Goal: Check status: Check status

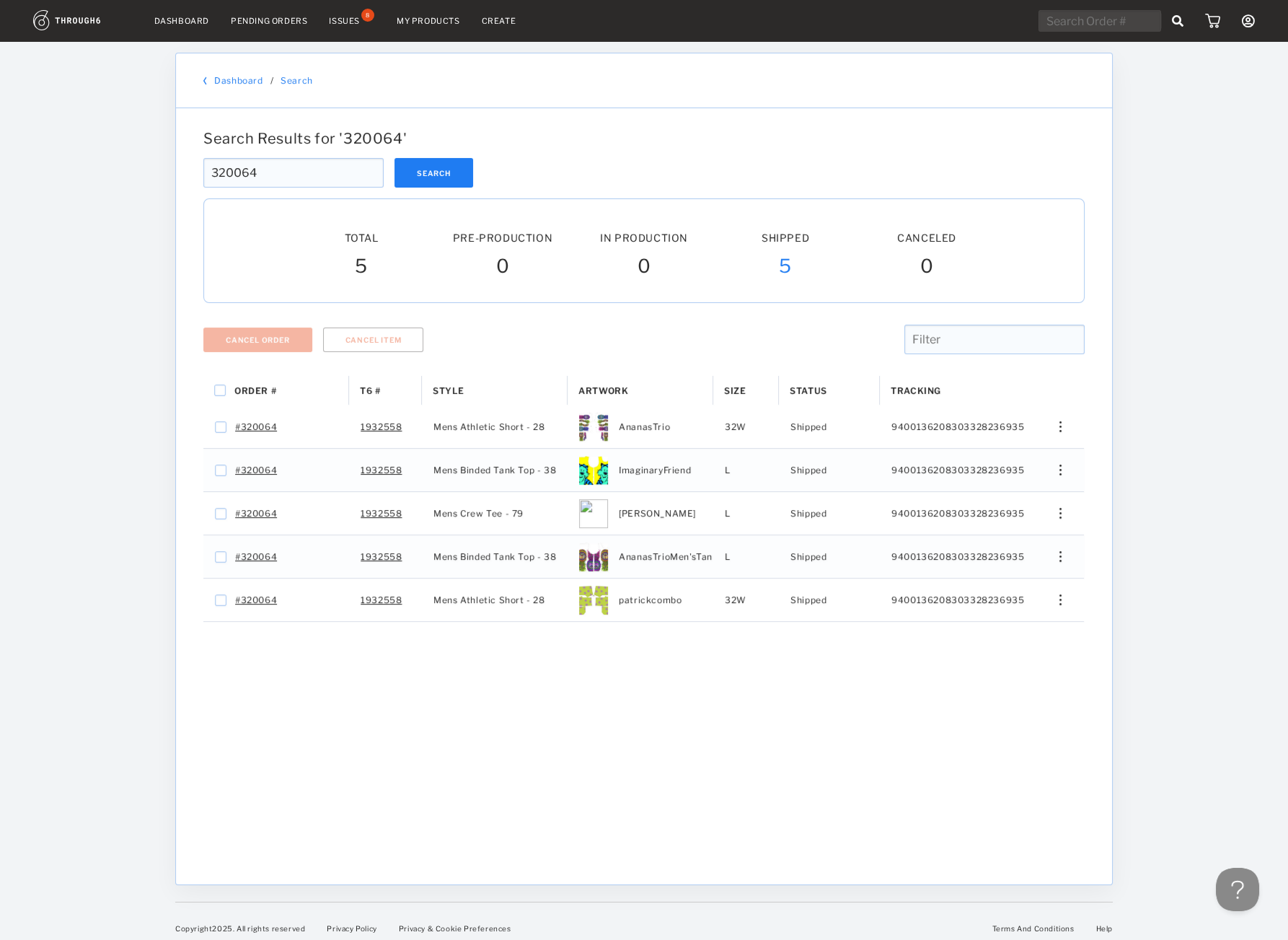
drag, startPoint x: -52, startPoint y: 172, endPoint x: -65, endPoint y: 172, distance: 13.0
click at [204, 172] on input "320064" at bounding box center [293, 173] width 180 height 30
paste input "21"
type input "32021"
click at [444, 158] on button "Search" at bounding box center [433, 173] width 78 height 30
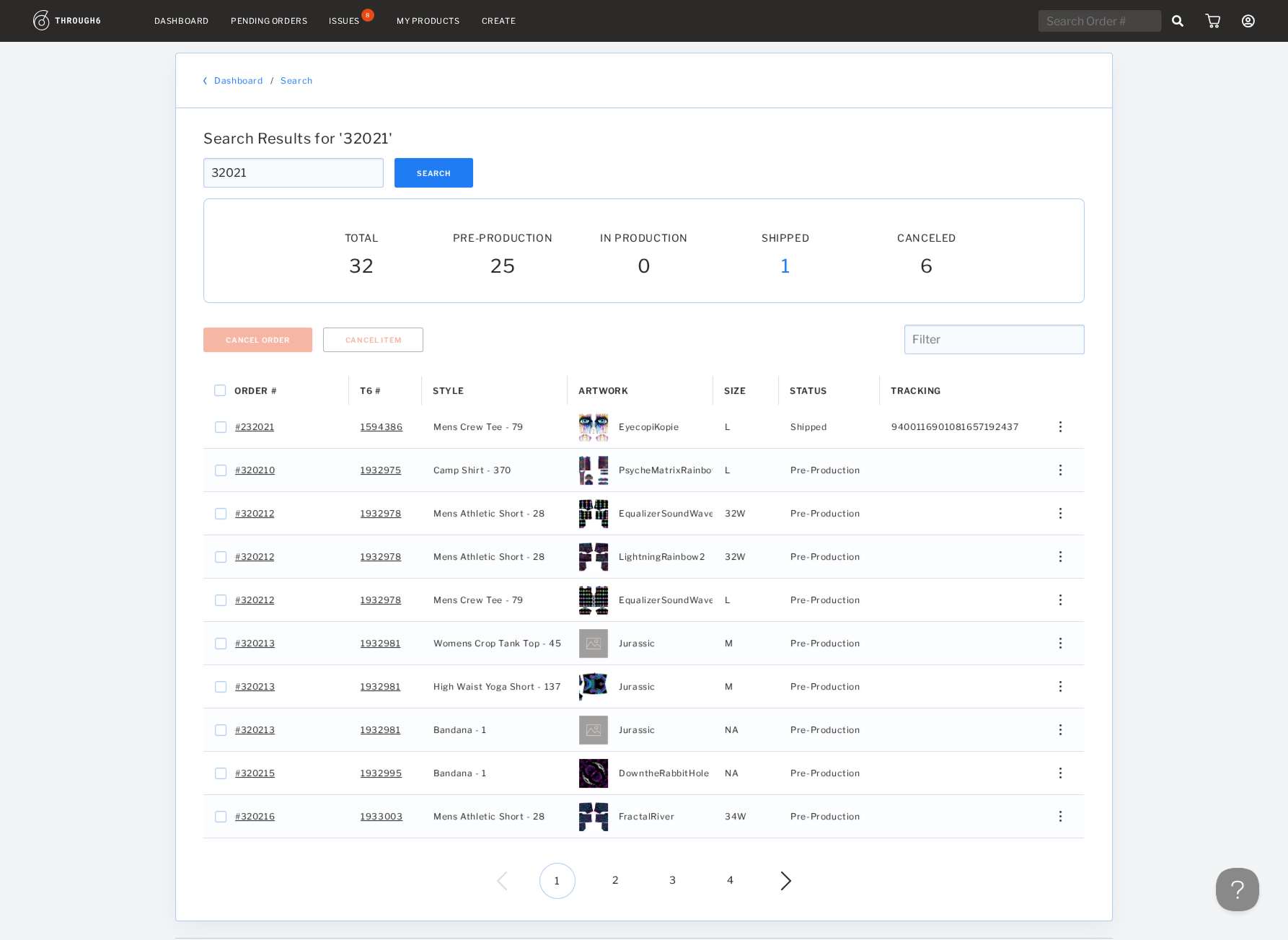
click at [265, 185] on input "32021" at bounding box center [293, 173] width 180 height 30
type input "320214"
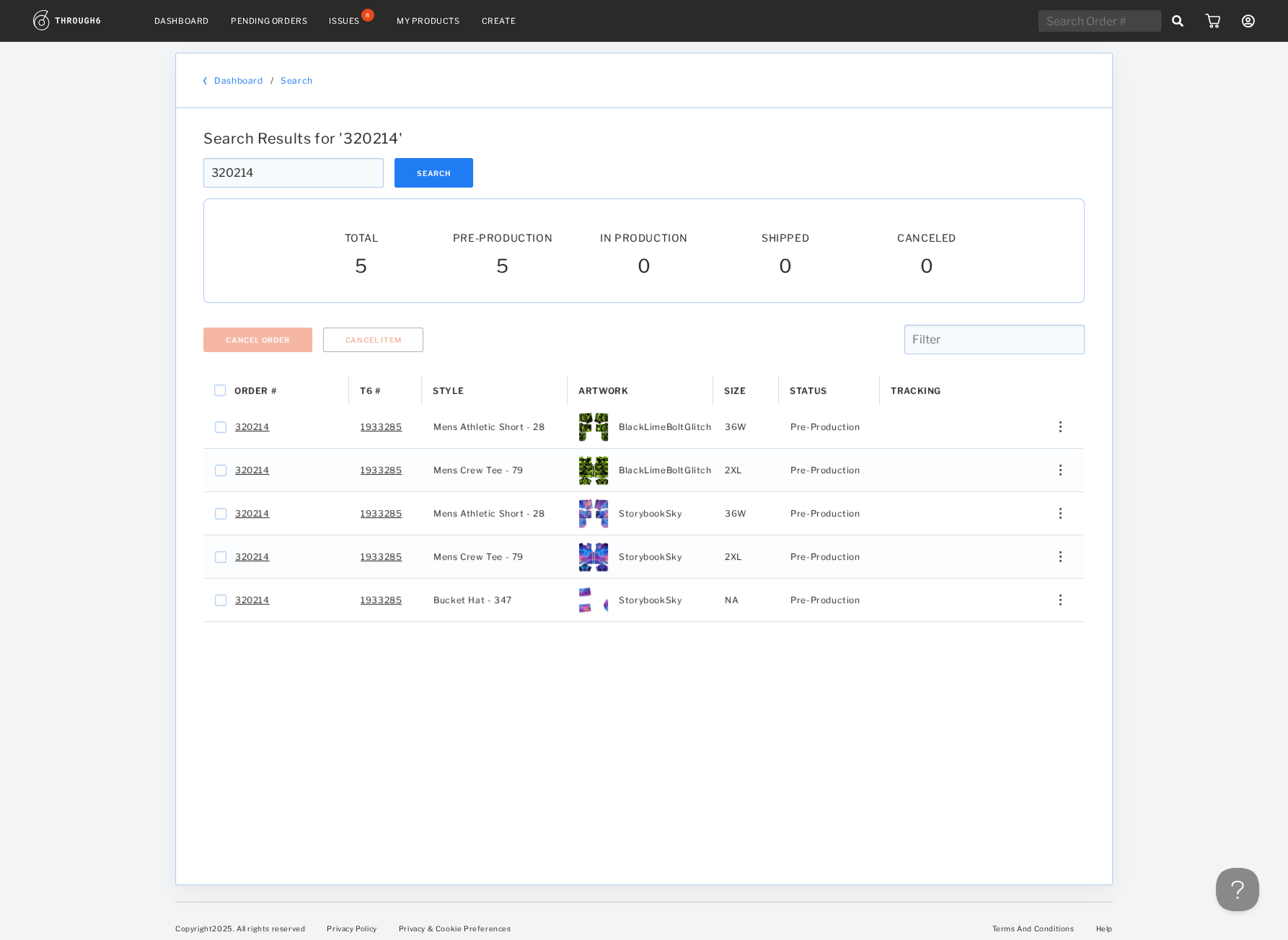
click at [288, 173] on input "320214" at bounding box center [293, 173] width 180 height 30
click at [205, 164] on input "320214" at bounding box center [293, 173] width 180 height 30
click at [832, 117] on div "Search Results for ' 320214 ' 320214 Search 320214 Total Pre-Production Pre-Pro…" at bounding box center [644, 496] width 936 height 776
drag, startPoint x: 311, startPoint y: 170, endPoint x: 170, endPoint y: 187, distance: 142.0
click at [204, 179] on input "320214" at bounding box center [293, 173] width 180 height 30
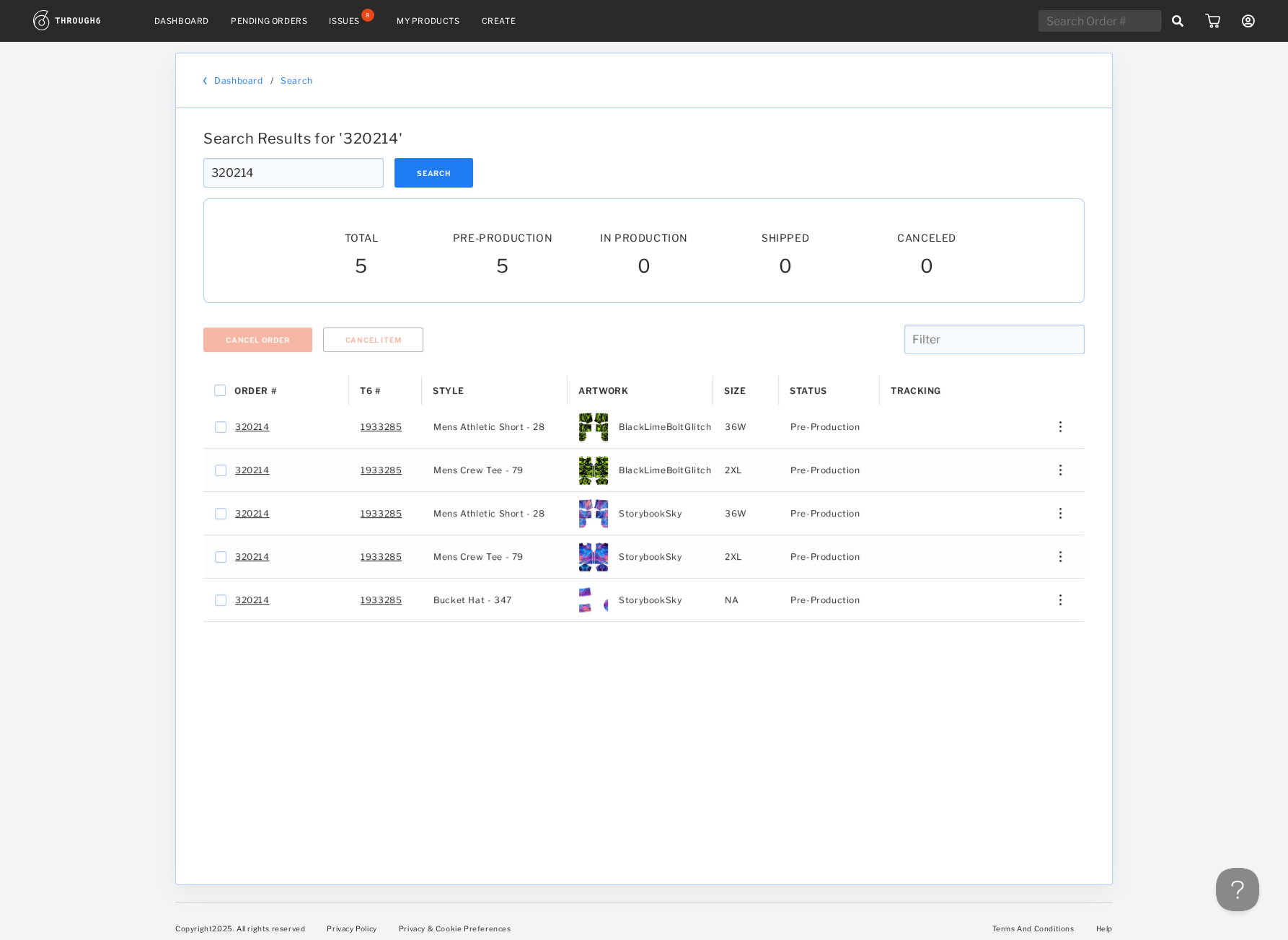
paste input "19683"
type input "319683"
click at [425, 175] on button "Search" at bounding box center [433, 173] width 78 height 30
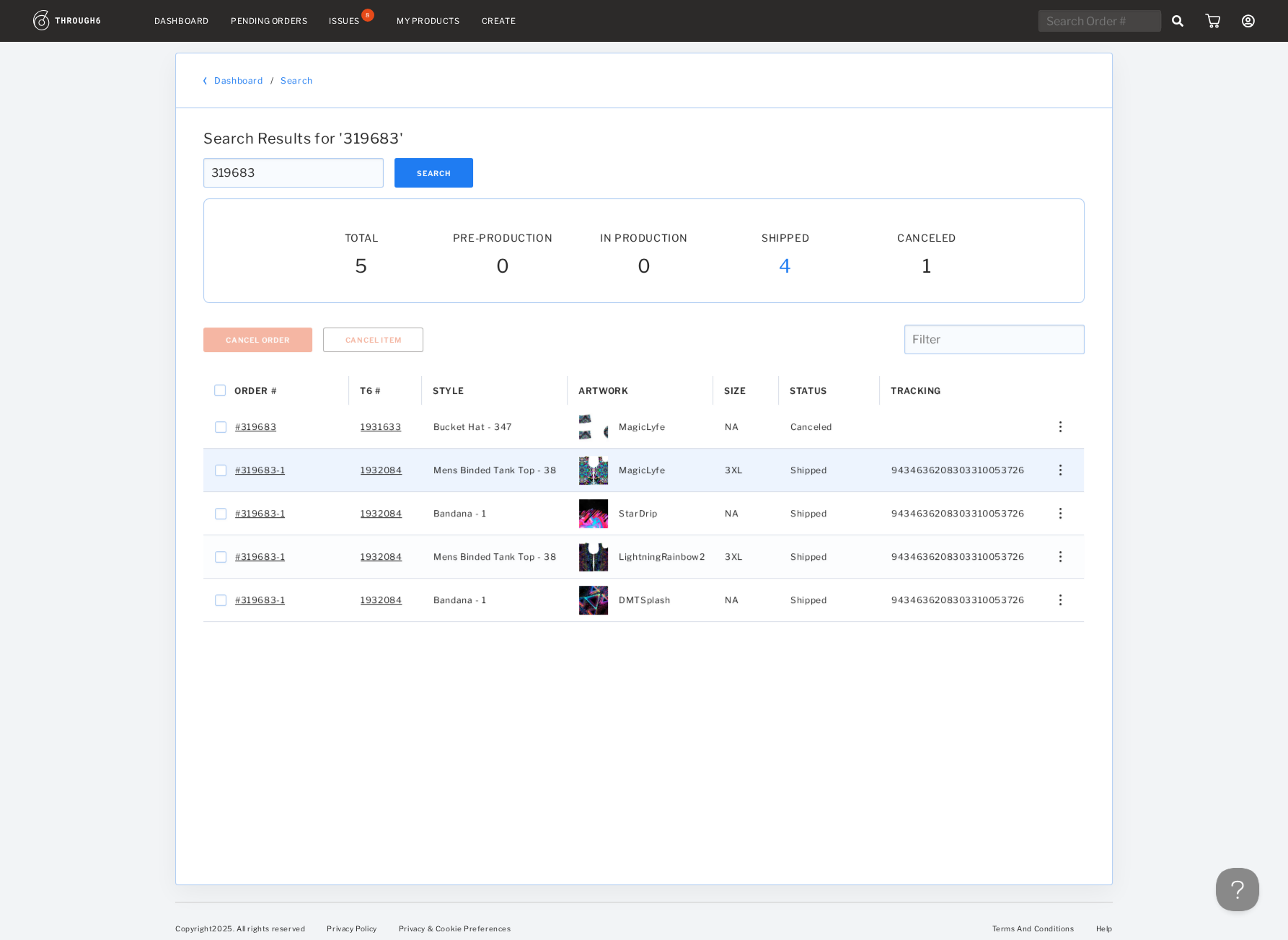
click at [1050, 475] on div "Press SPACE to select this row." at bounding box center [1055, 469] width 35 height 11
click at [988, 549] on span "View History" at bounding box center [994, 546] width 57 height 18
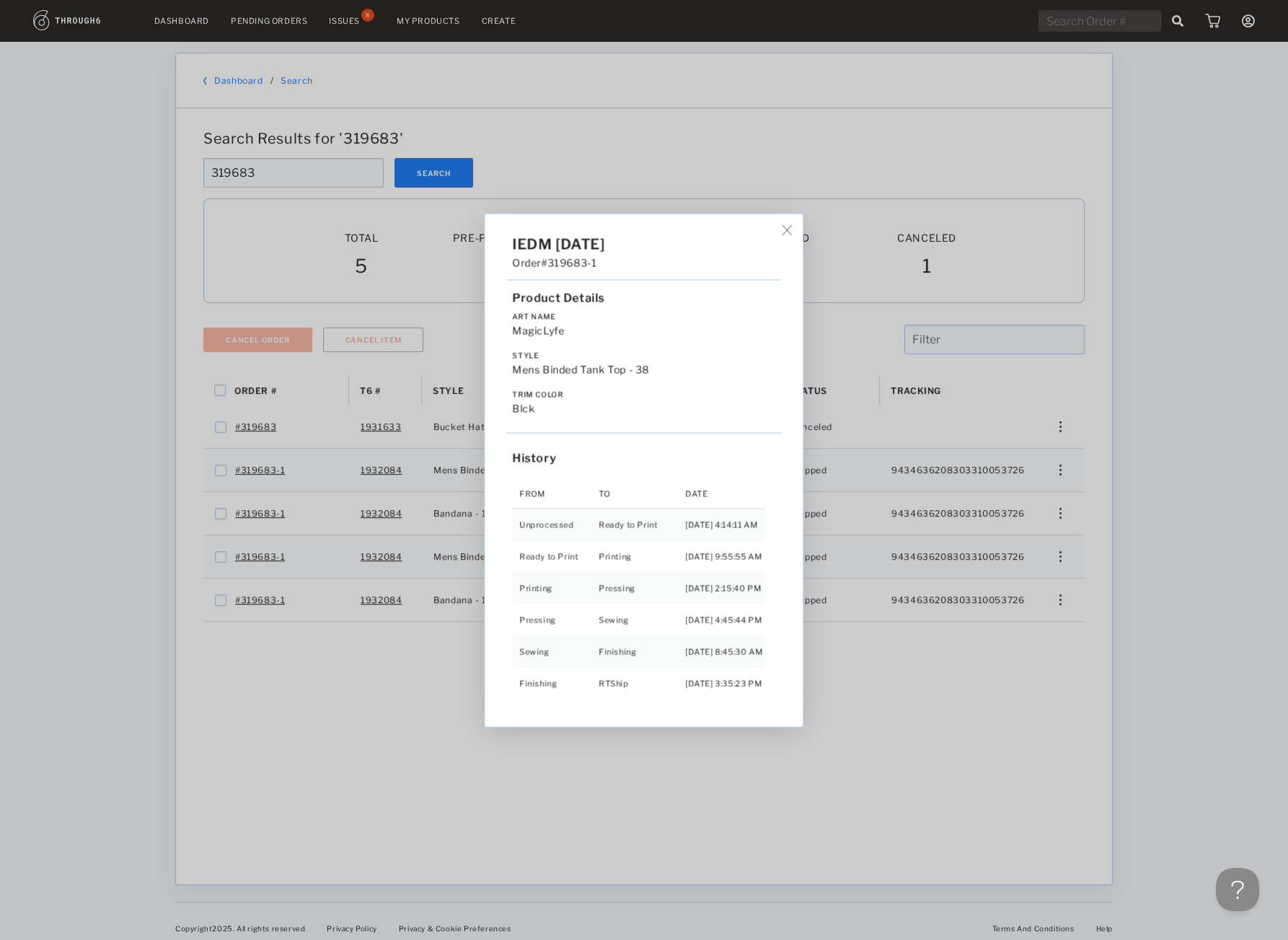
click at [1031, 550] on div "IEDM 05/26/25 Order #319683-1 Product Details Art Name MagicLyfe Style Mens Bin…" at bounding box center [644, 470] width 1288 height 940
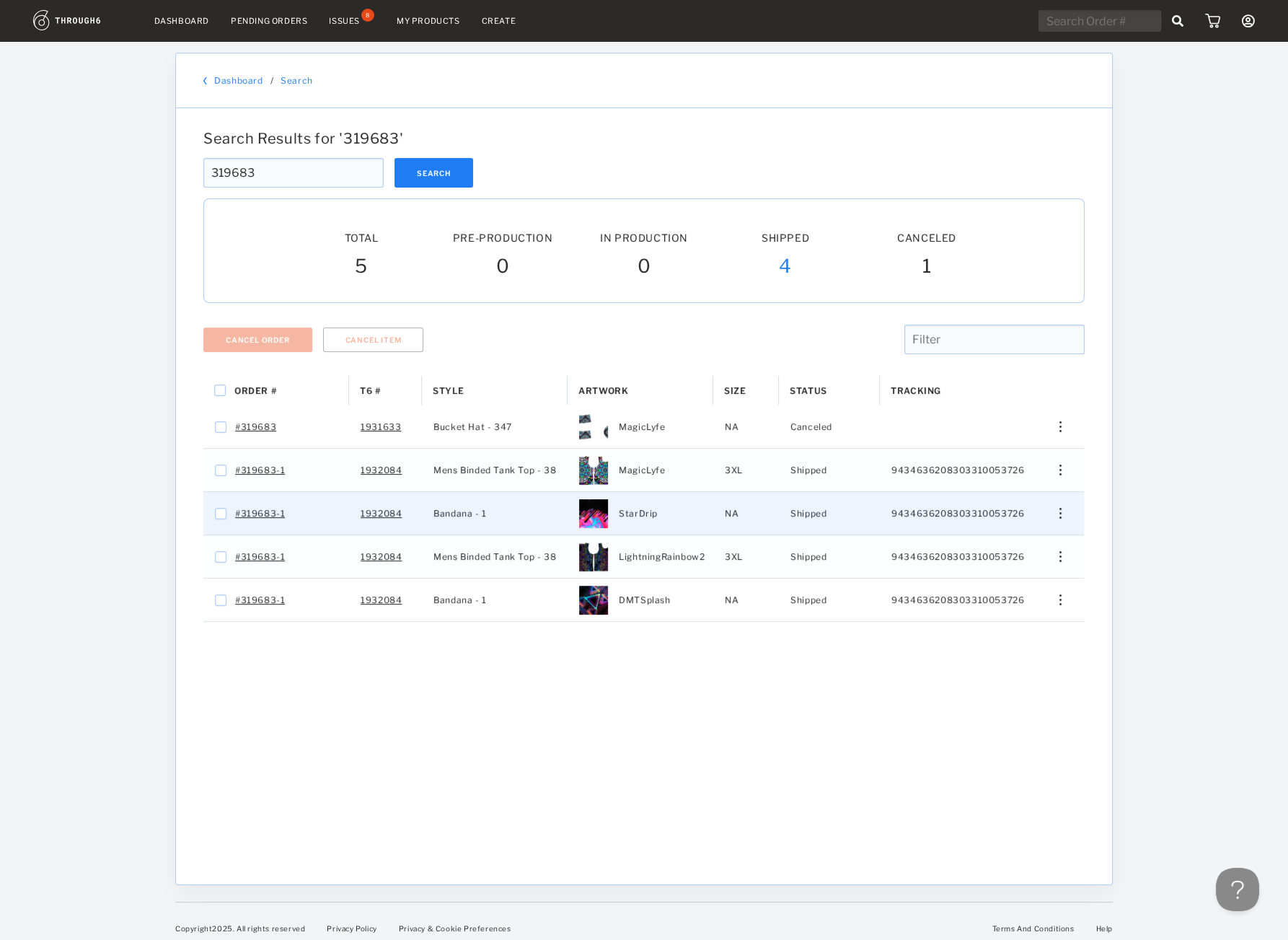
click at [1060, 515] on img "Press SPACE to select this row." at bounding box center [1060, 512] width 2 height 11
click at [995, 599] on span "View History" at bounding box center [994, 590] width 57 height 18
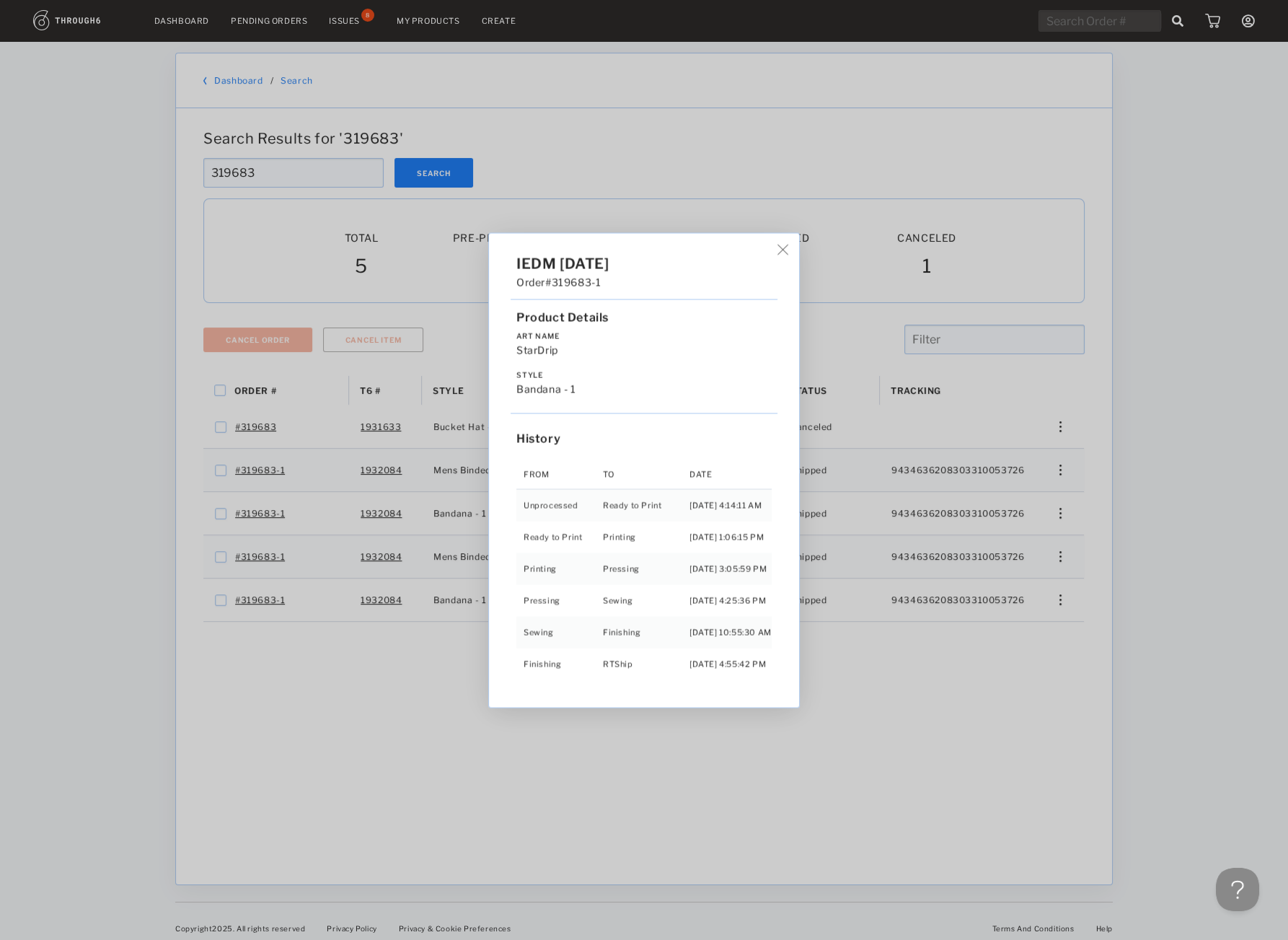
click at [1071, 558] on div "IEDM 05/26/25 Order #319683-1 Product Details Art Name StarDrip Style Bandana -…" at bounding box center [644, 470] width 1288 height 940
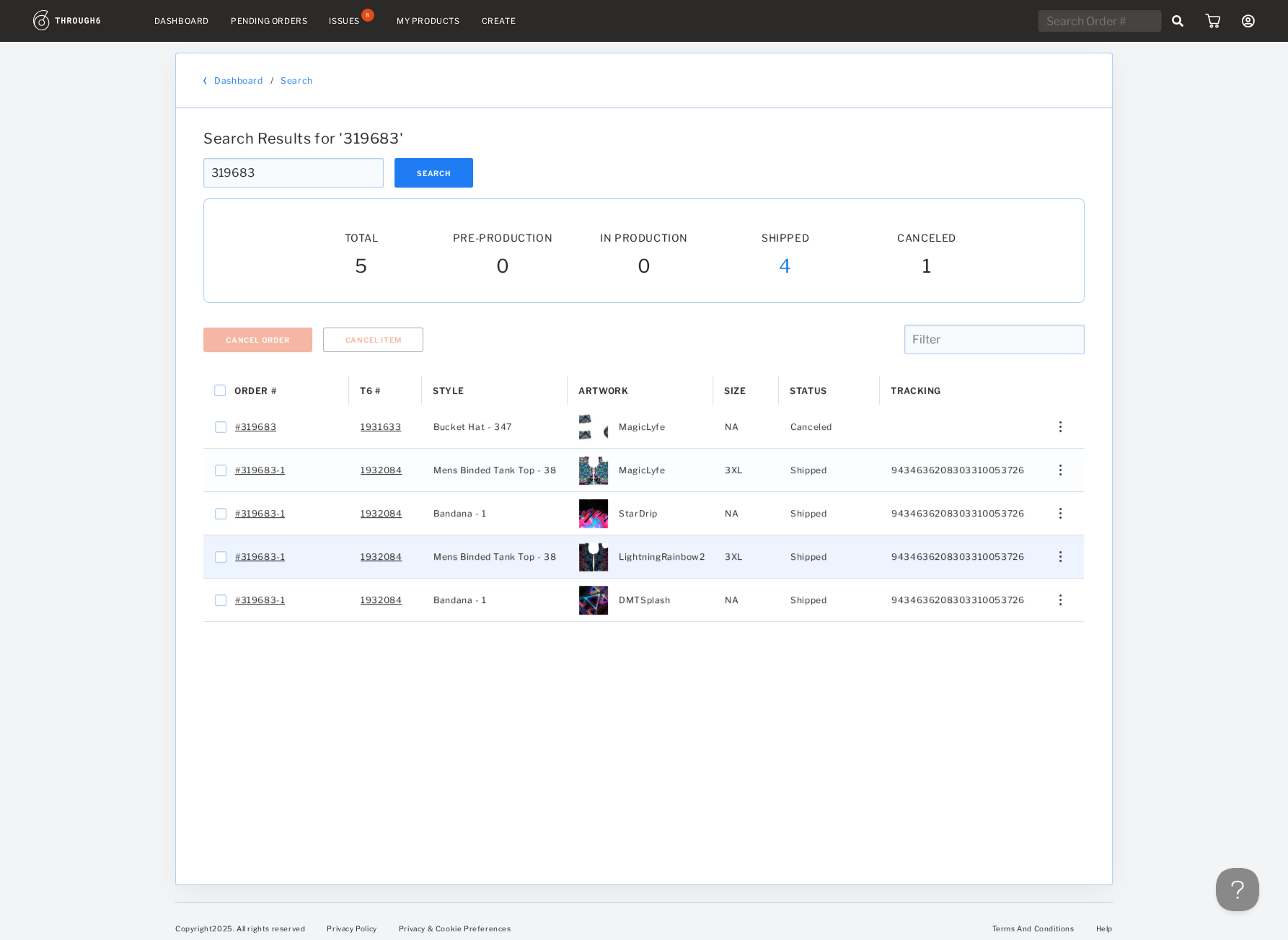
click at [1059, 565] on div "Edit Size Edit Shipping View History View Product" at bounding box center [1055, 557] width 59 height 42
click at [990, 637] on span "View History" at bounding box center [994, 632] width 57 height 18
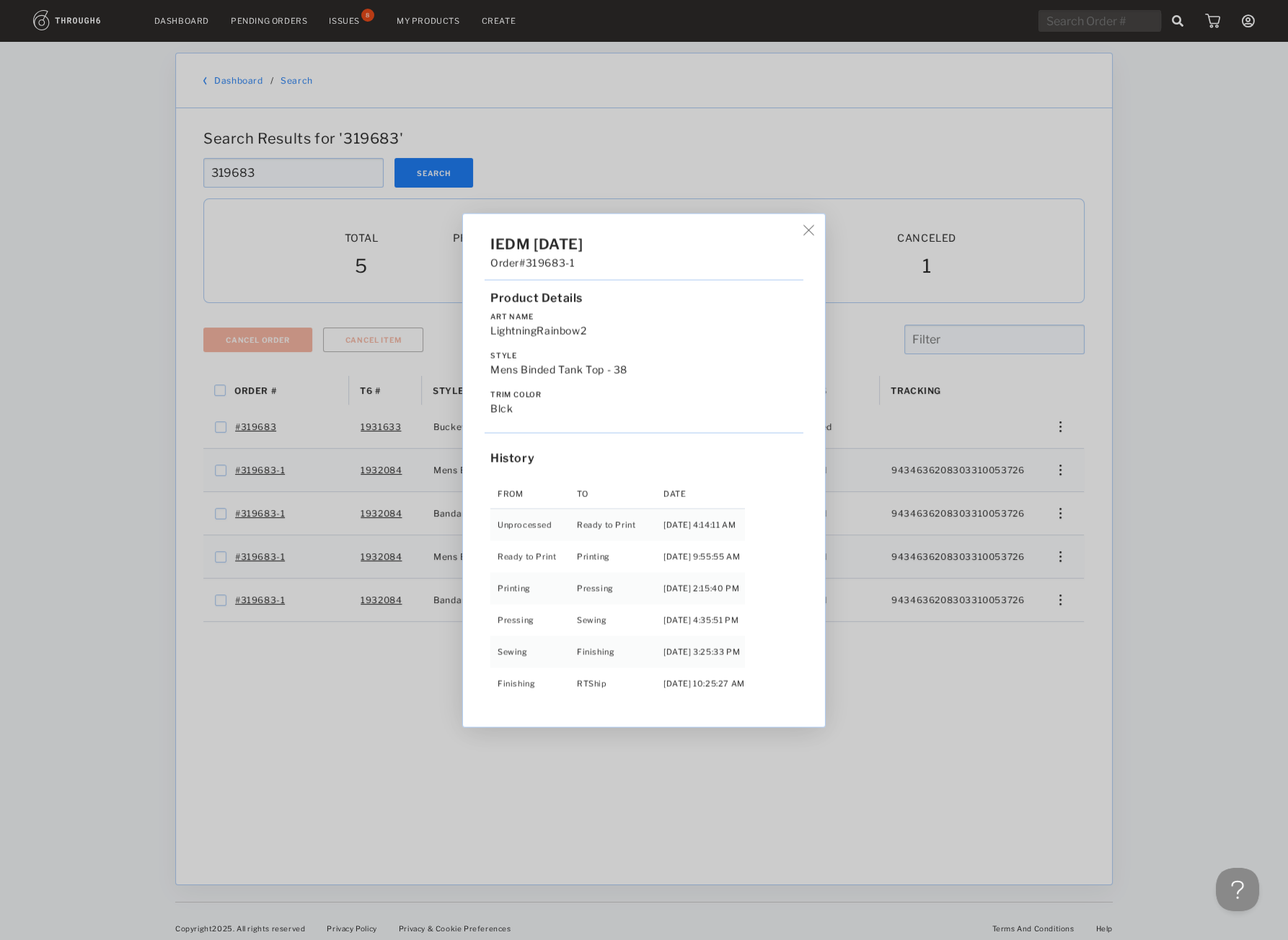
drag, startPoint x: 1069, startPoint y: 583, endPoint x: 1057, endPoint y: 590, distance: 13.9
click at [1068, 584] on div "IEDM 05/26/25 Order #319683-1 Product Details Art Name LightningRainbow2 Style …" at bounding box center [644, 470] width 1288 height 940
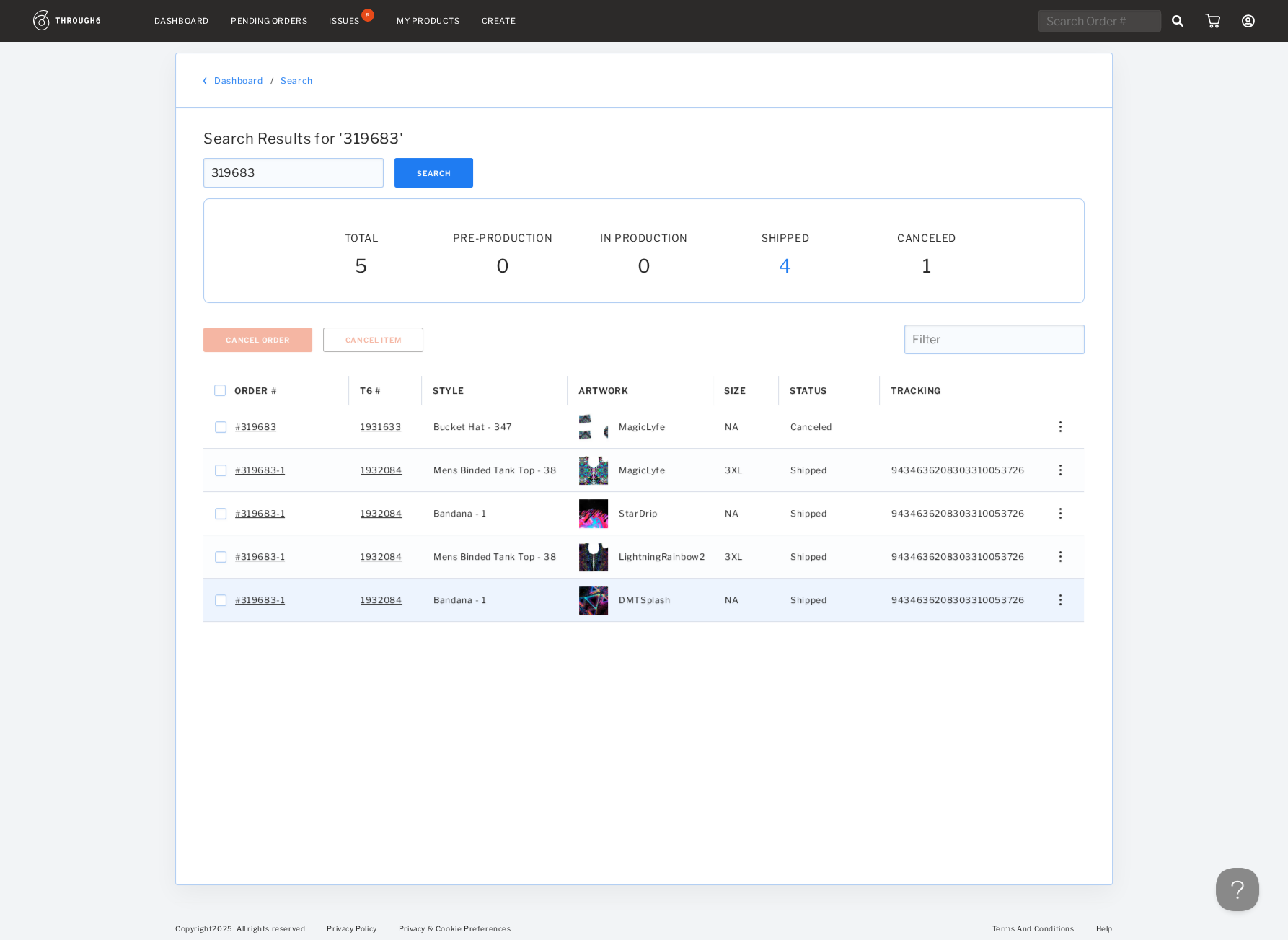
click at [1058, 605] on div "Edit Size Edit Shipping View History View Product" at bounding box center [1055, 599] width 35 height 11
click at [980, 692] on div "View History" at bounding box center [995, 676] width 110 height 30
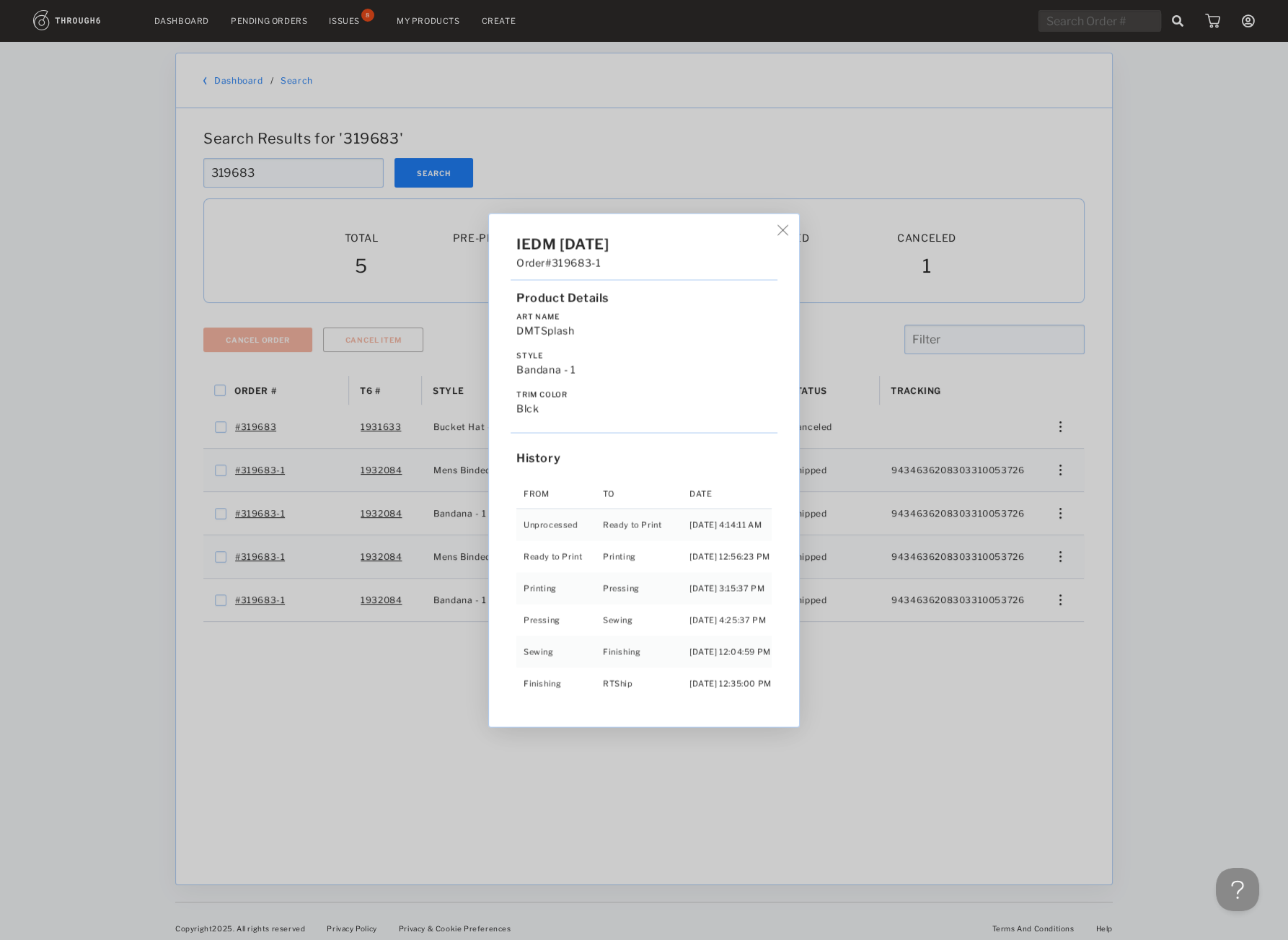
drag, startPoint x: 880, startPoint y: 152, endPoint x: 705, endPoint y: 97, distance: 183.4
click at [878, 152] on div "IEDM 05/26/25 Order #319683-1 Product Details Art Name DMTSplash Style Bandana …" at bounding box center [644, 470] width 1288 height 940
